Goal: Information Seeking & Learning: Learn about a topic

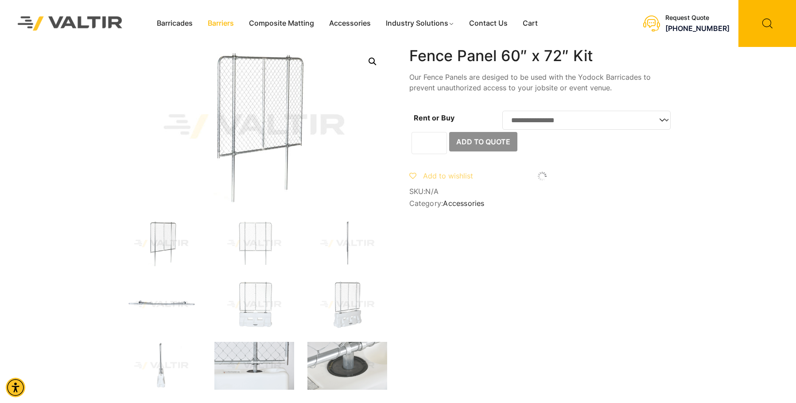
click at [226, 22] on link "Barriers" at bounding box center [220, 23] width 41 height 13
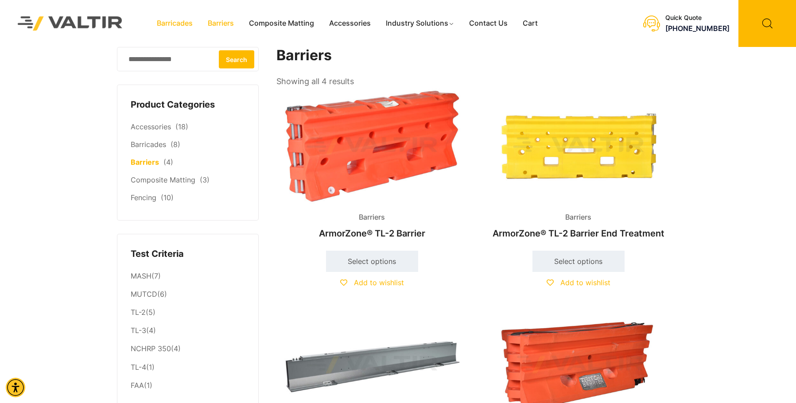
click at [170, 24] on link "Barricades" at bounding box center [174, 23] width 51 height 13
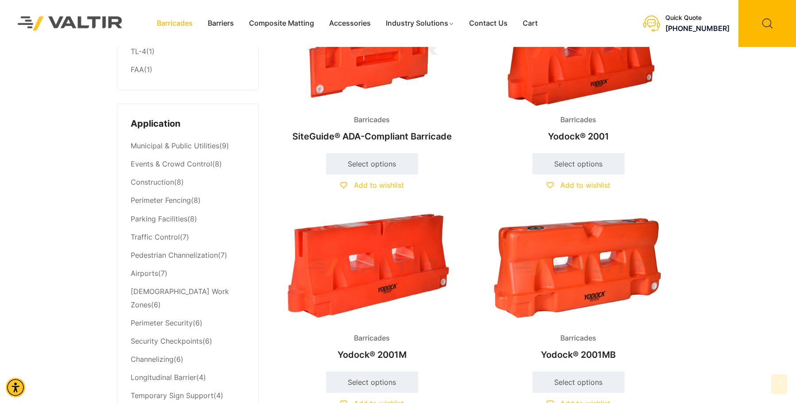
scroll to position [382, 0]
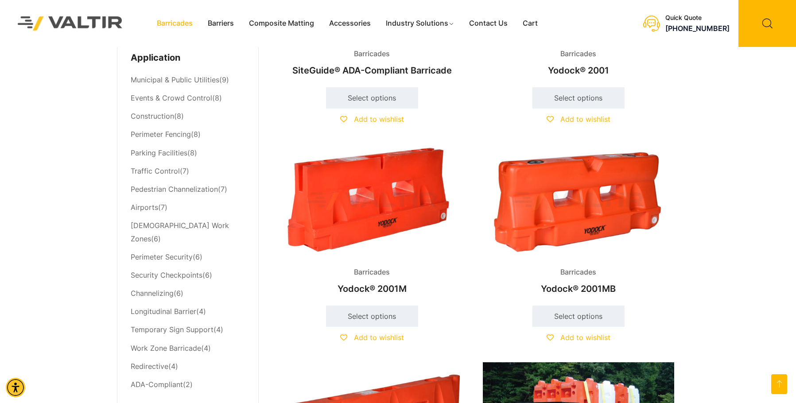
click at [577, 224] on img at bounding box center [578, 201] width 191 height 115
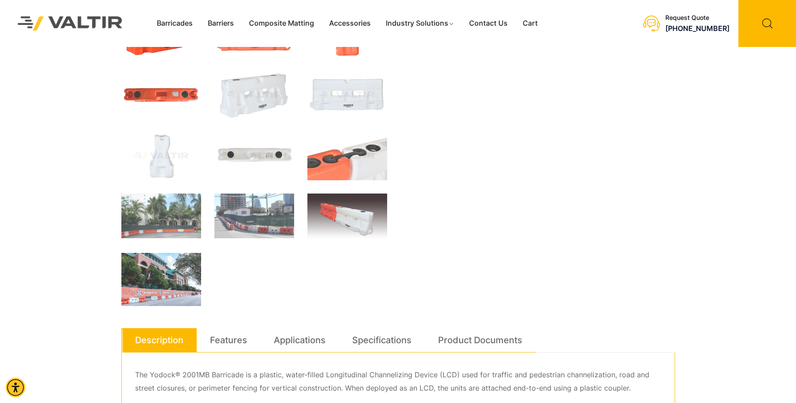
scroll to position [370, 0]
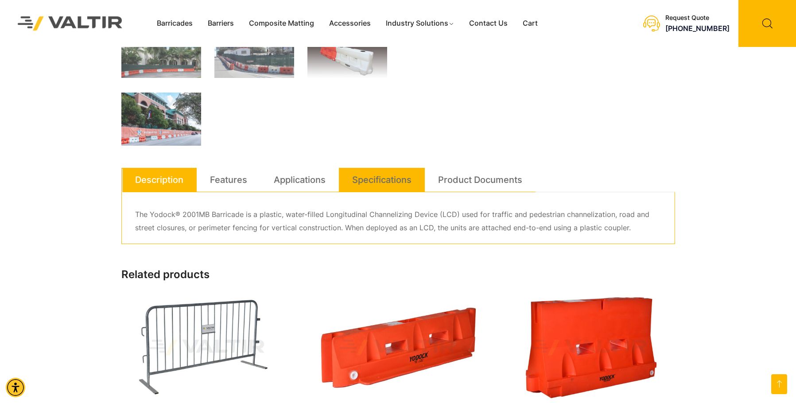
click at [364, 183] on link "Specifications" at bounding box center [381, 180] width 59 height 24
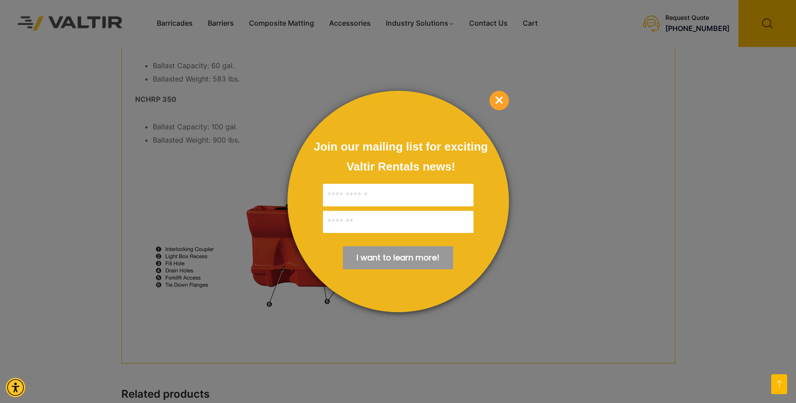
scroll to position [680, 0]
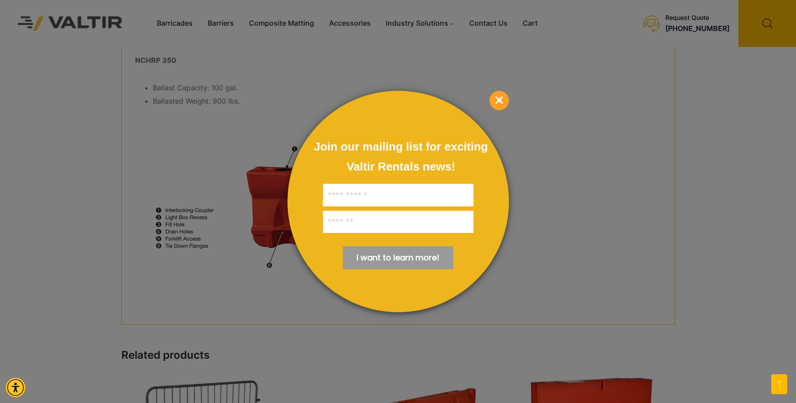
click at [506, 99] on span "×" at bounding box center [499, 100] width 19 height 19
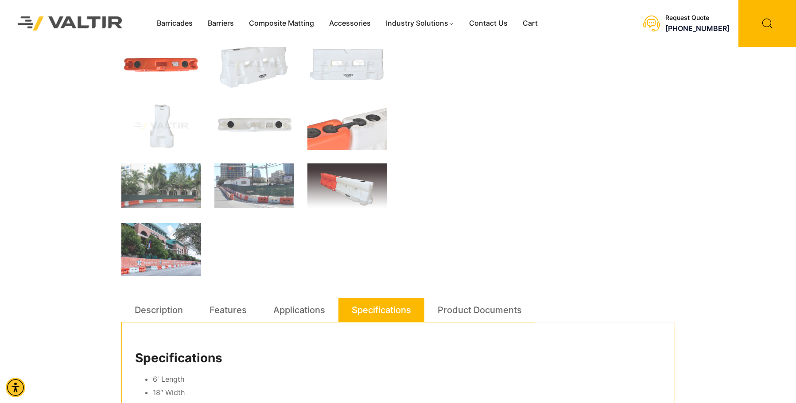
scroll to position [370, 0]
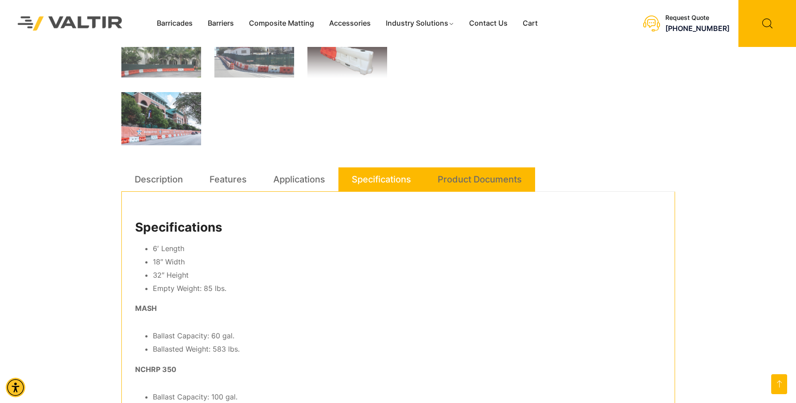
click at [472, 175] on link "Product Documents" at bounding box center [480, 179] width 84 height 24
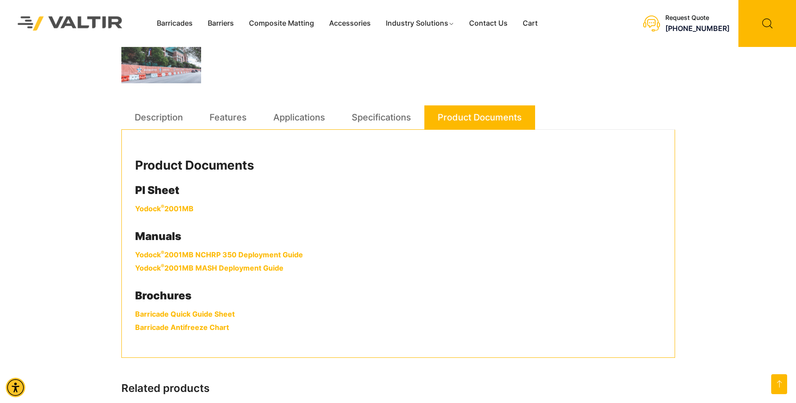
scroll to position [432, 0]
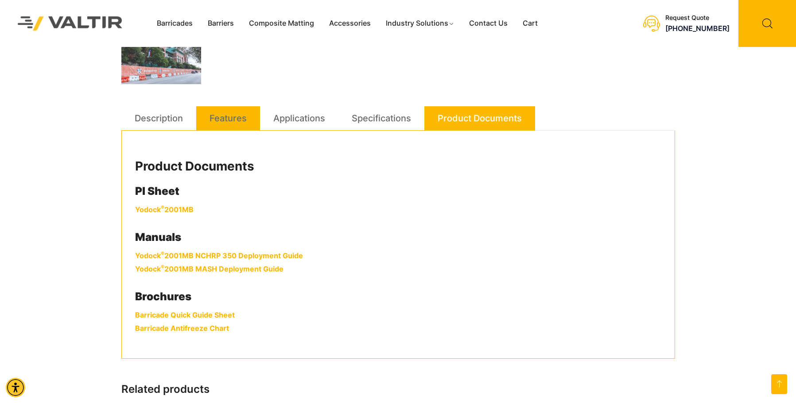
click at [235, 122] on link "Features" at bounding box center [228, 118] width 37 height 24
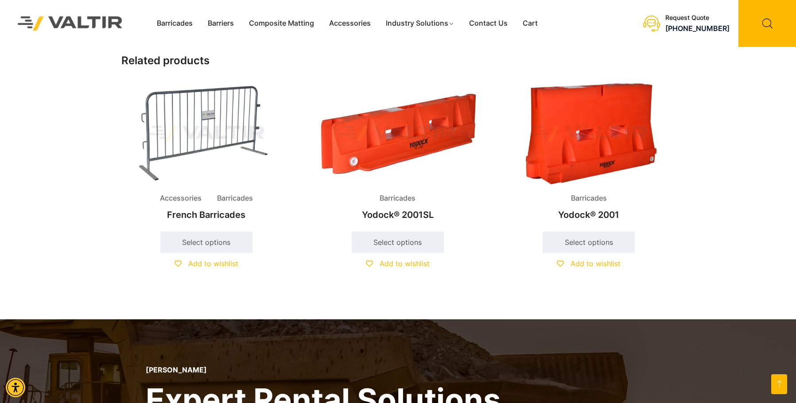
scroll to position [289, 0]
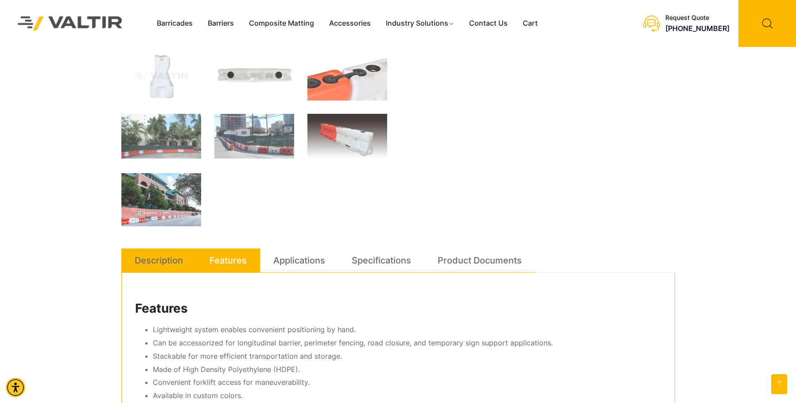
click at [169, 262] on link "Description" at bounding box center [159, 261] width 48 height 24
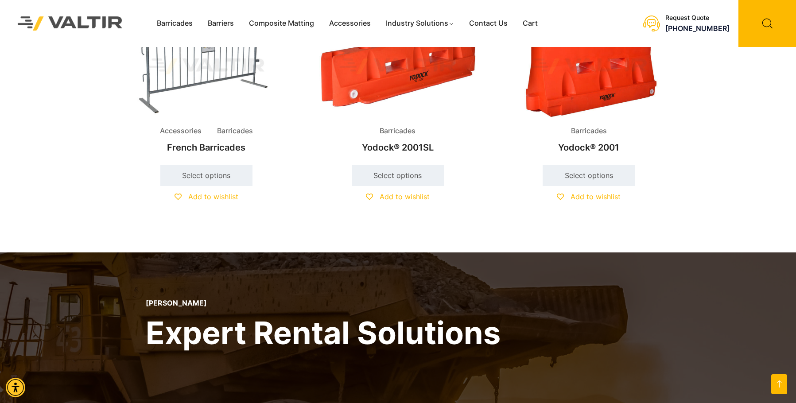
scroll to position [211, 0]
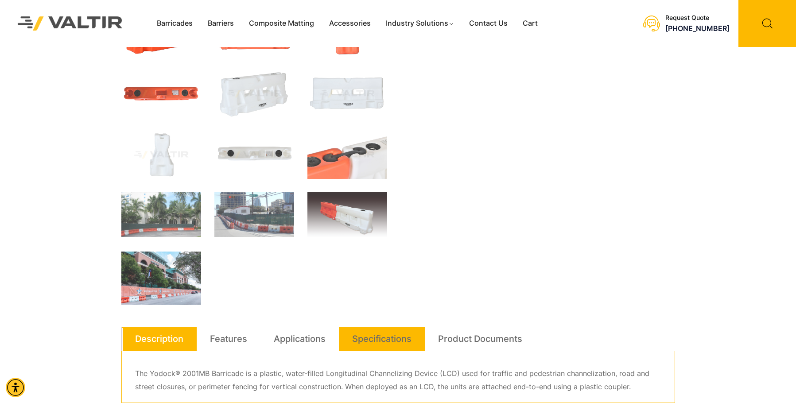
click at [401, 338] on link "Specifications" at bounding box center [381, 339] width 59 height 24
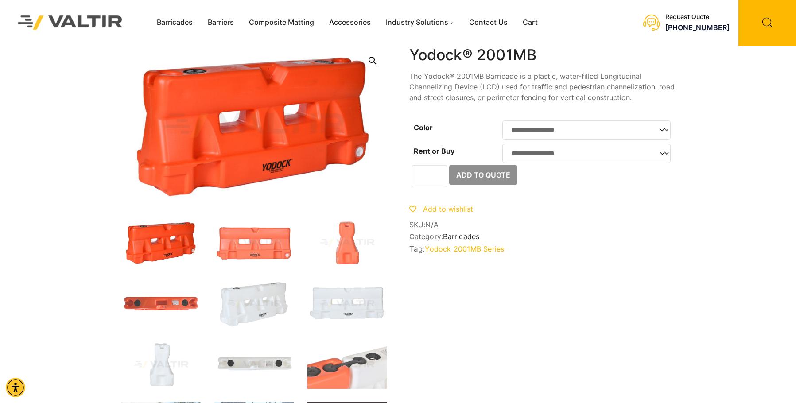
scroll to position [0, 0]
